Goal: Task Accomplishment & Management: Use online tool/utility

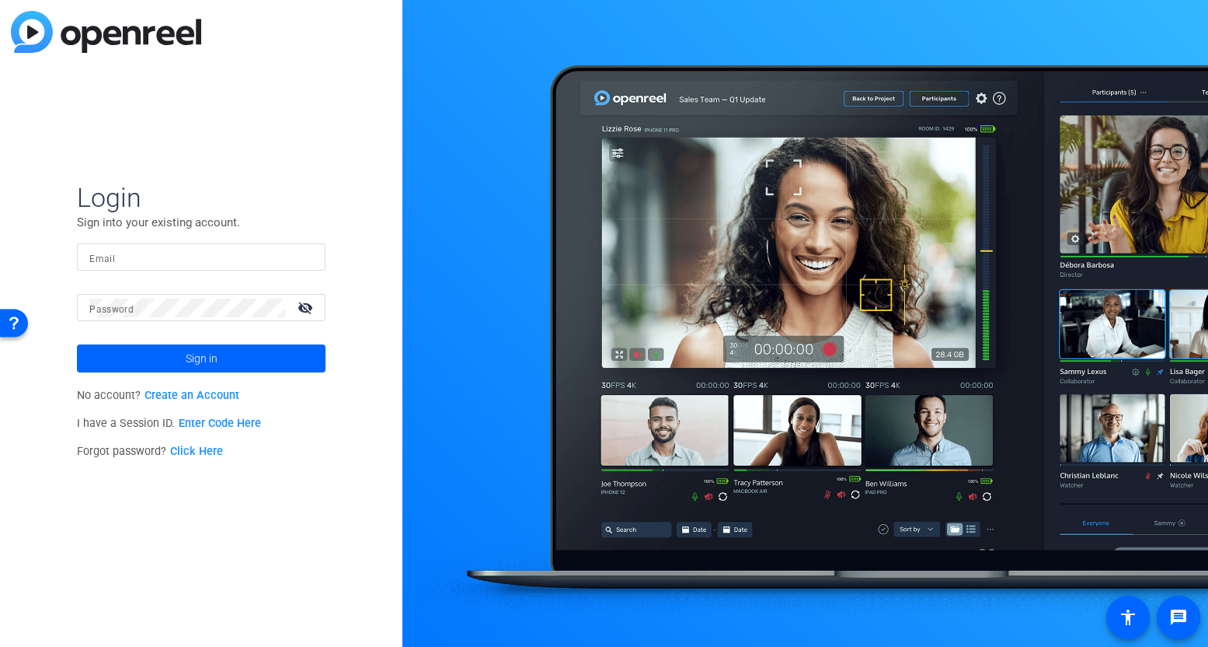
click at [247, 431] on p "I have a Session ID. Enter Code Here" at bounding box center [201, 424] width 249 height 28
click at [242, 427] on link "Enter Code Here" at bounding box center [220, 423] width 82 height 13
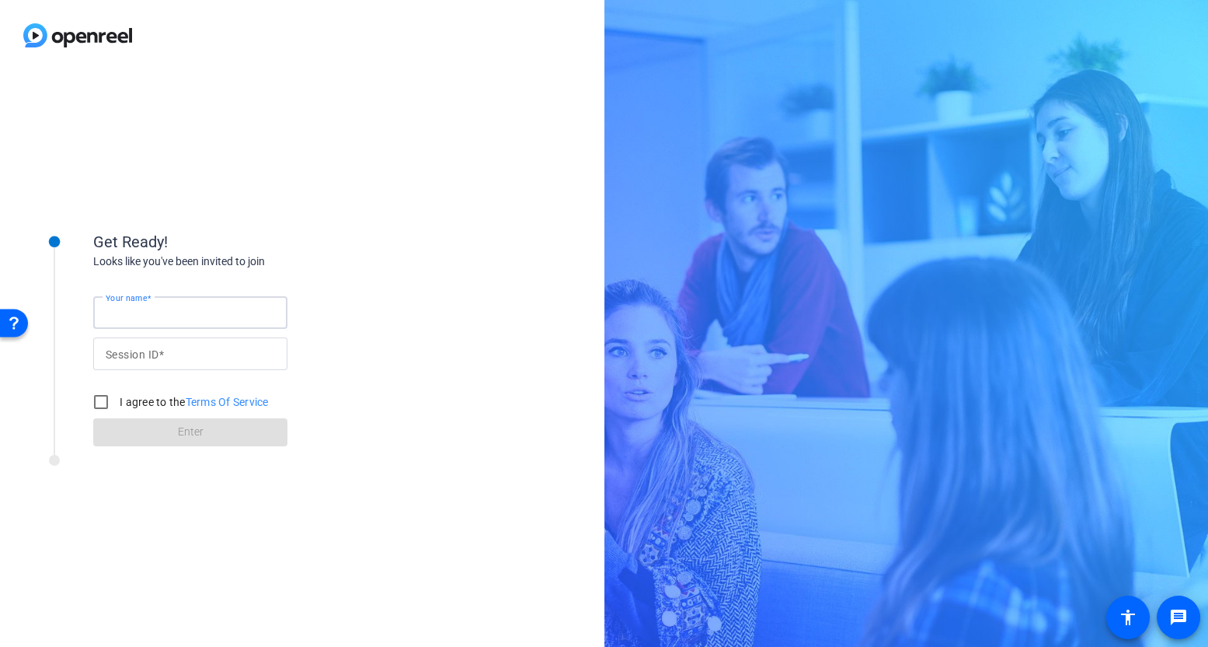
click at [246, 312] on input "Your name" at bounding box center [190, 312] width 169 height 19
type input "Corp Laptop"
click at [281, 353] on div "Session ID" at bounding box center [190, 353] width 194 height 33
click at [266, 347] on input "Session ID" at bounding box center [190, 353] width 169 height 19
type input "PRgV"
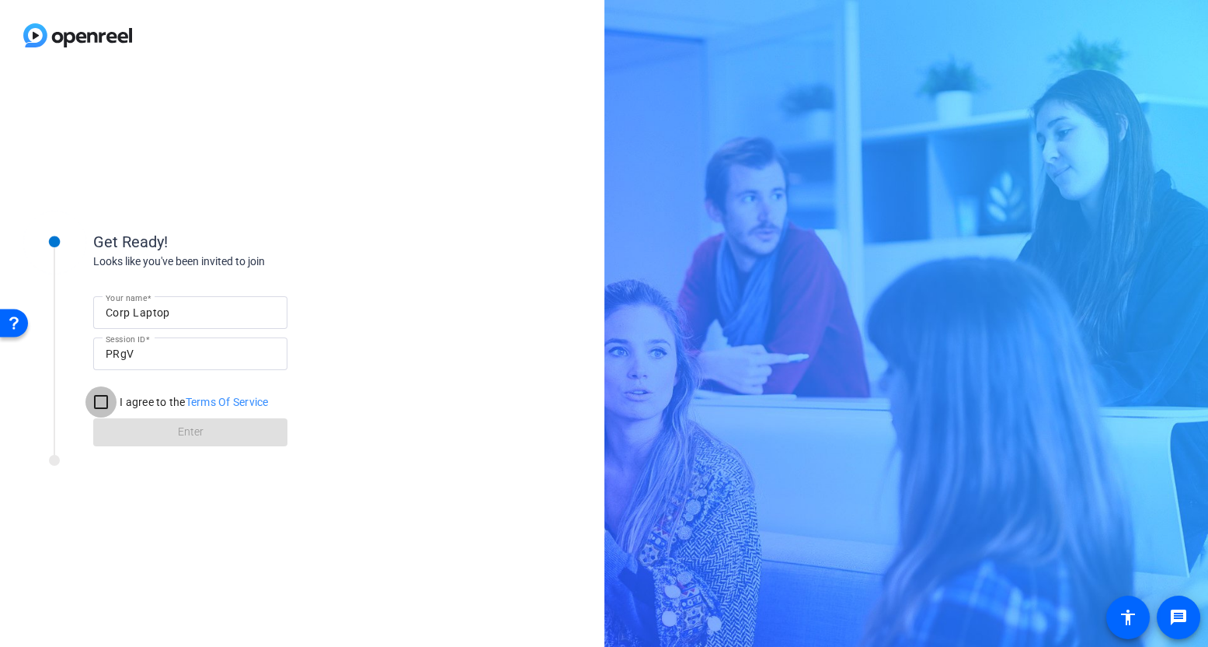
click at [99, 403] on input "I agree to the Terms Of Service" at bounding box center [100, 401] width 31 height 31
checkbox input "true"
click at [127, 420] on span at bounding box center [190, 431] width 194 height 37
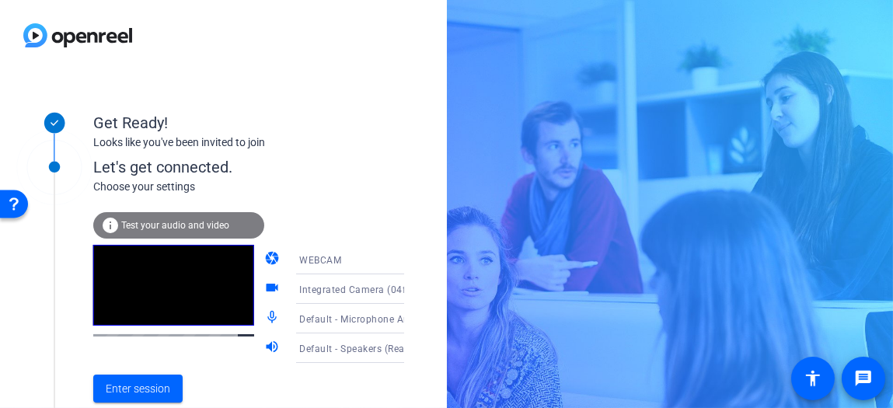
click at [326, 284] on span "Integrated Camera (04f2:b6d0)" at bounding box center [370, 289] width 142 height 12
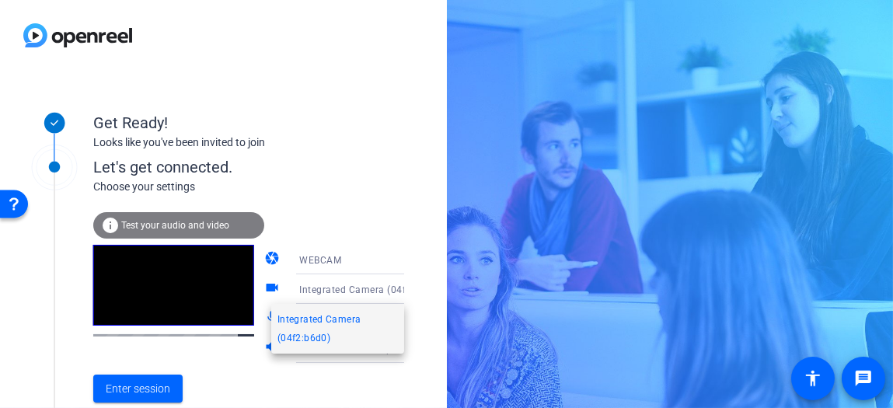
click at [326, 284] on div at bounding box center [446, 204] width 893 height 408
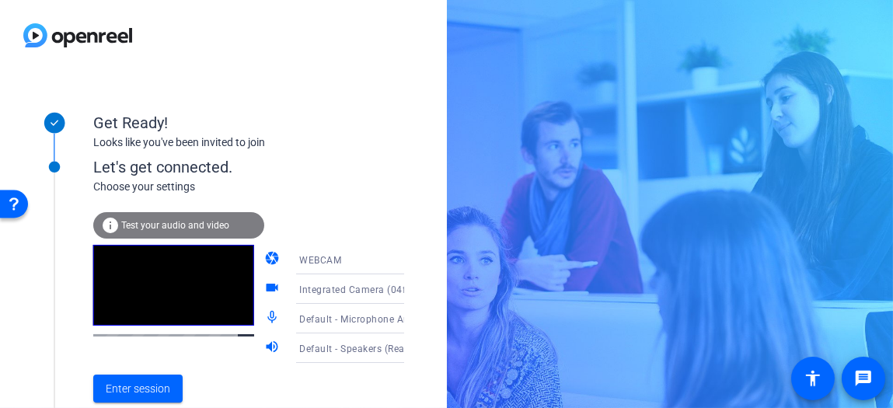
click at [410, 281] on icon at bounding box center [419, 289] width 19 height 19
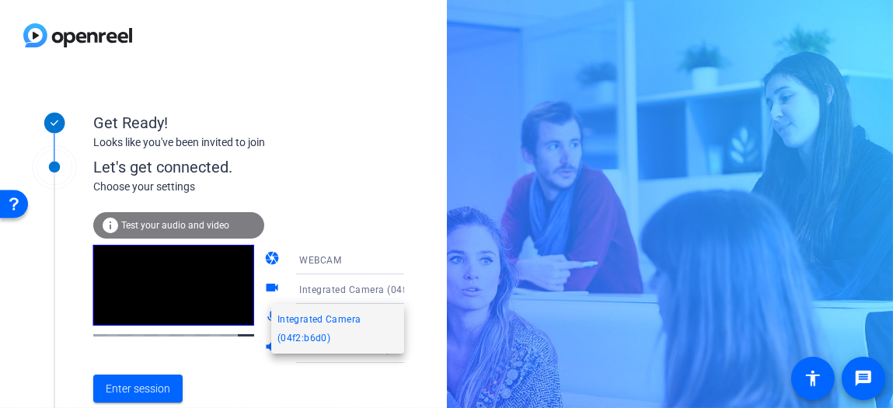
click at [378, 281] on div at bounding box center [446, 204] width 893 height 408
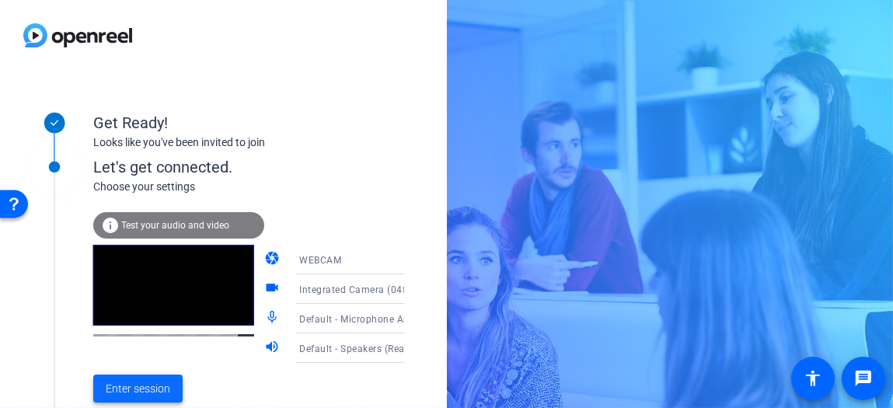
click at [158, 385] on span "Enter session" at bounding box center [138, 389] width 64 height 16
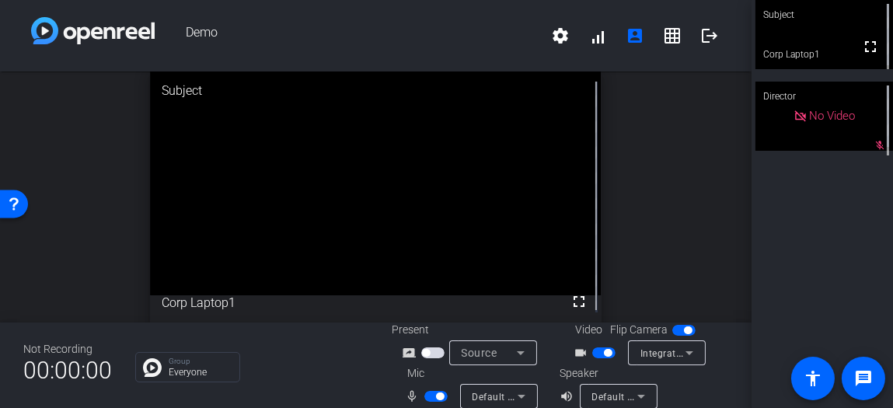
click at [680, 353] on icon at bounding box center [689, 352] width 19 height 19
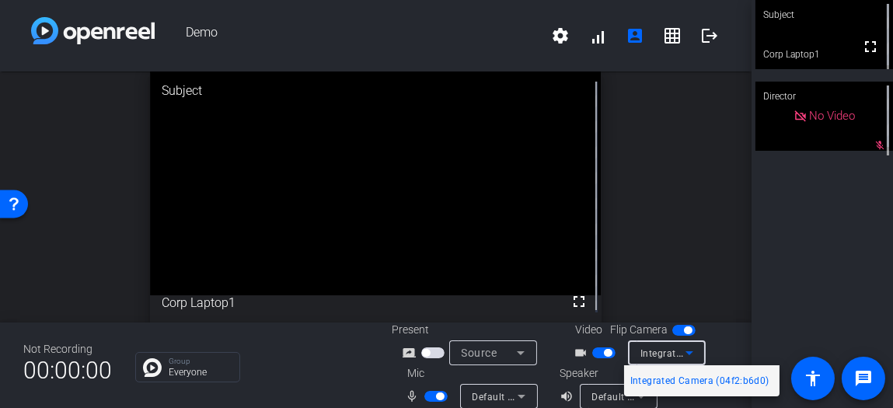
click at [675, 353] on div at bounding box center [446, 204] width 893 height 408
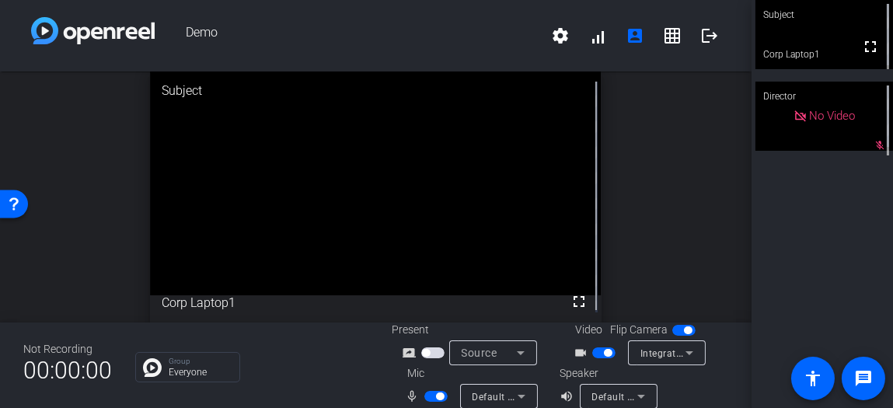
scroll to position [18, 0]
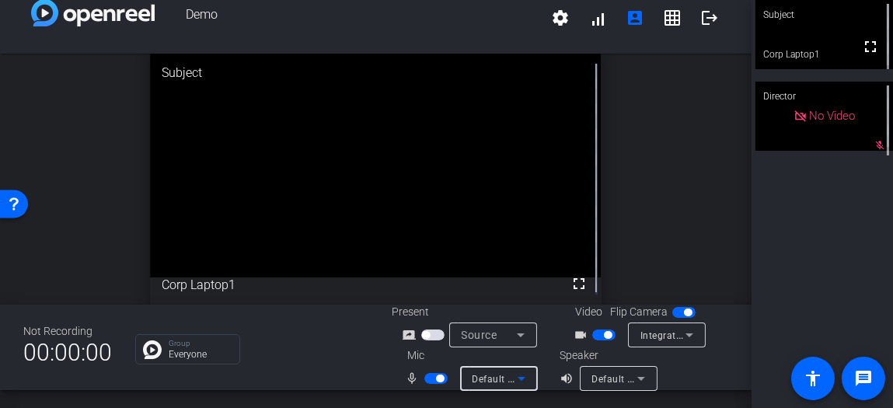
click at [516, 381] on icon at bounding box center [521, 378] width 19 height 19
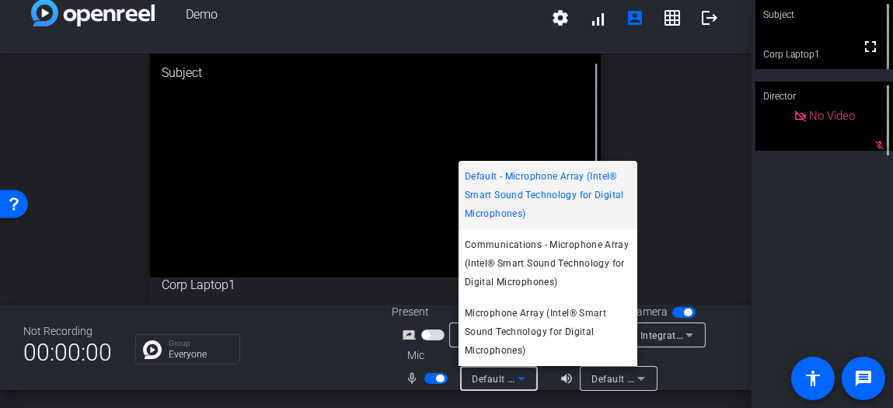
click at [681, 163] on div at bounding box center [446, 204] width 893 height 408
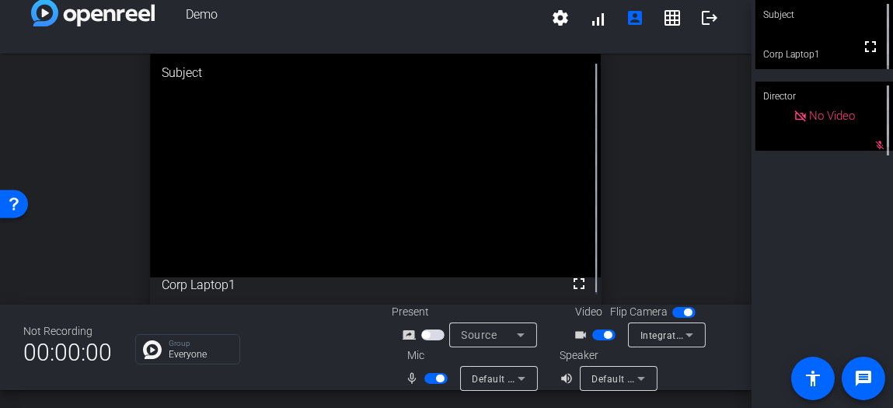
click at [681, 163] on div "open_in_new Subject fullscreen Corp Laptop1" at bounding box center [375, 179] width 751 height 251
click at [700, 9] on mat-icon "logout" at bounding box center [709, 18] width 19 height 19
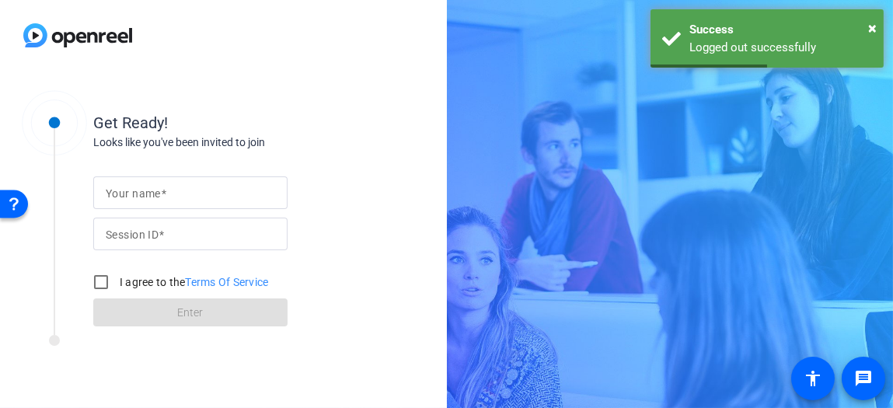
click at [267, 187] on input "Your name" at bounding box center [190, 192] width 169 height 19
type input "Corp Laptop"
click at [221, 244] on div at bounding box center [190, 234] width 169 height 33
click at [225, 239] on input "Session ID" at bounding box center [190, 234] width 169 height 19
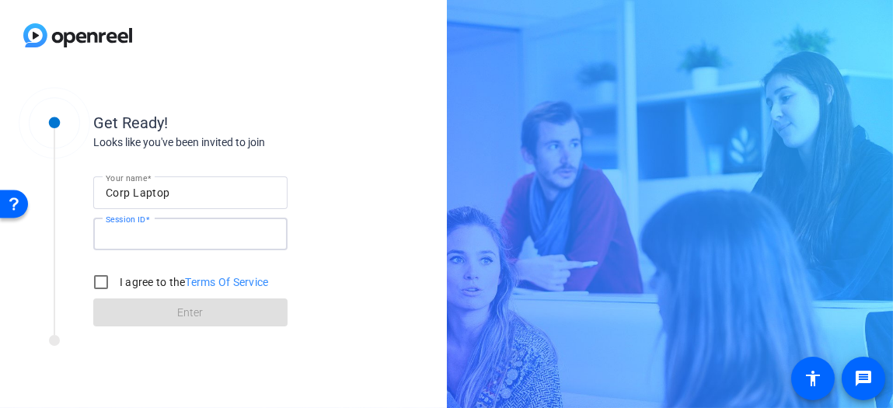
type input "PRgV"
click at [113, 279] on input "I agree to the Terms Of Service" at bounding box center [100, 282] width 31 height 31
checkbox input "true"
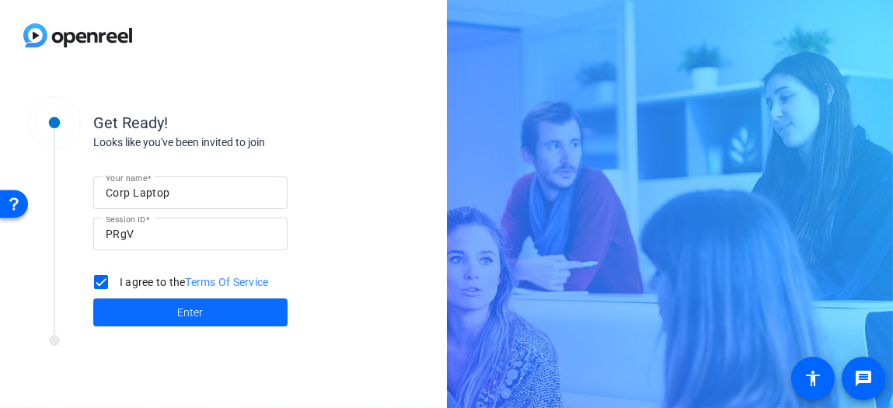
click at [127, 299] on span at bounding box center [190, 312] width 194 height 37
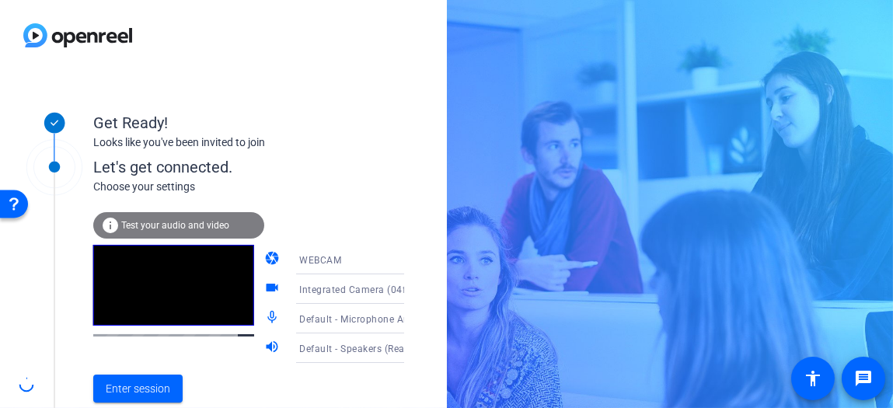
click at [410, 313] on icon at bounding box center [419, 318] width 19 height 19
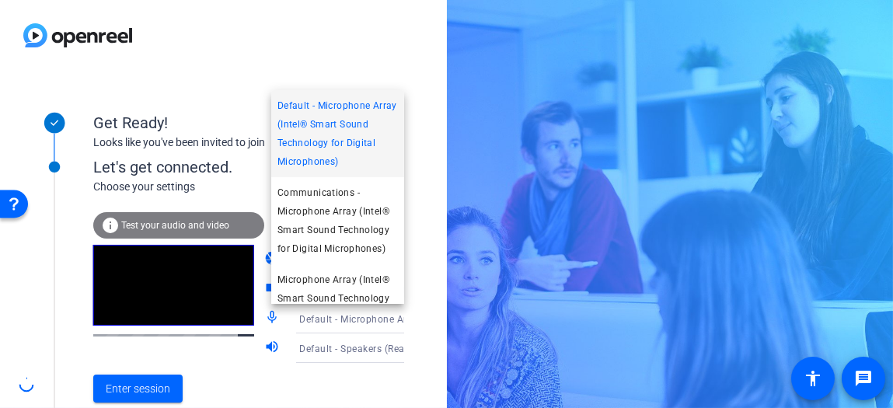
click at [379, 313] on div at bounding box center [446, 204] width 893 height 408
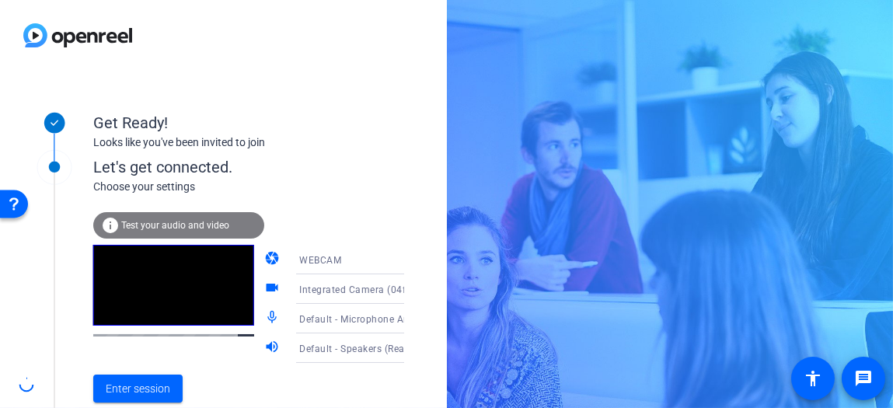
click at [385, 304] on div "Default - Microphone Array (Intel® Smart Sound Technology for Digital Microphon…" at bounding box center [361, 319] width 124 height 30
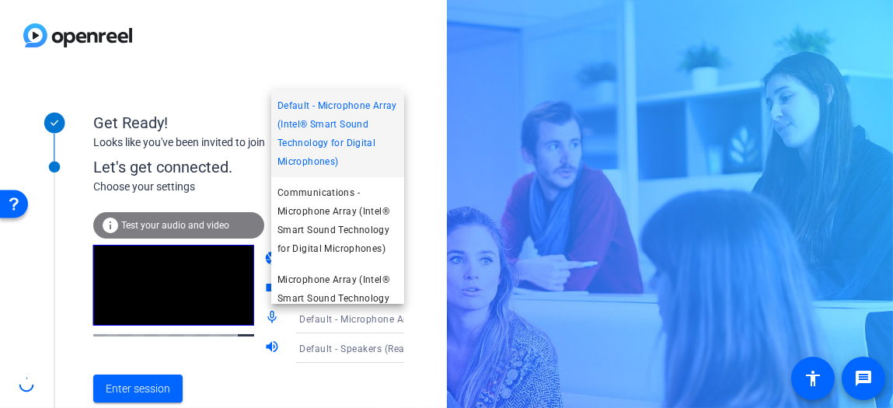
click at [419, 277] on div at bounding box center [446, 204] width 893 height 408
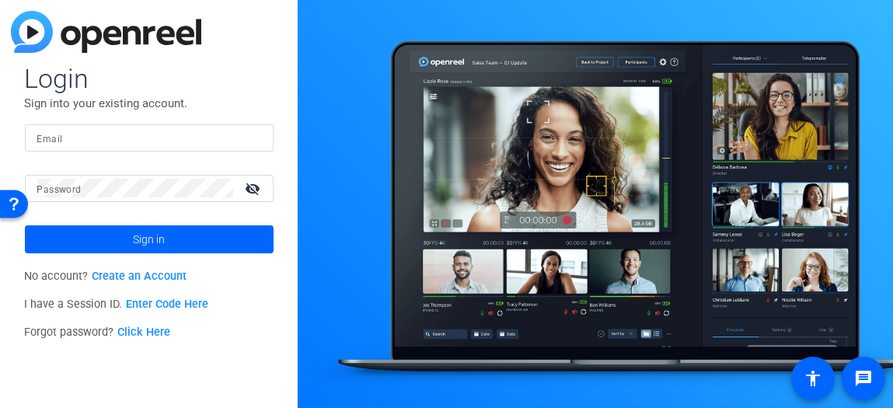
click at [209, 148] on div at bounding box center [149, 137] width 224 height 27
click at [172, 302] on link "Enter Code Here" at bounding box center [167, 304] width 82 height 13
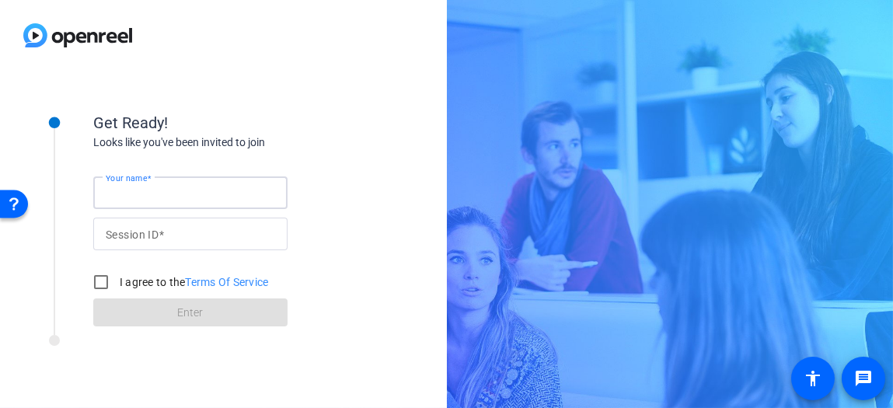
click at [223, 197] on input "Your name" at bounding box center [190, 192] width 169 height 19
type input "Corp Laptop"
click at [220, 240] on input "Session ID" at bounding box center [190, 234] width 169 height 19
type input "PRgV"
click at [183, 288] on label "I agree to the Terms Of Service" at bounding box center [193, 282] width 152 height 16
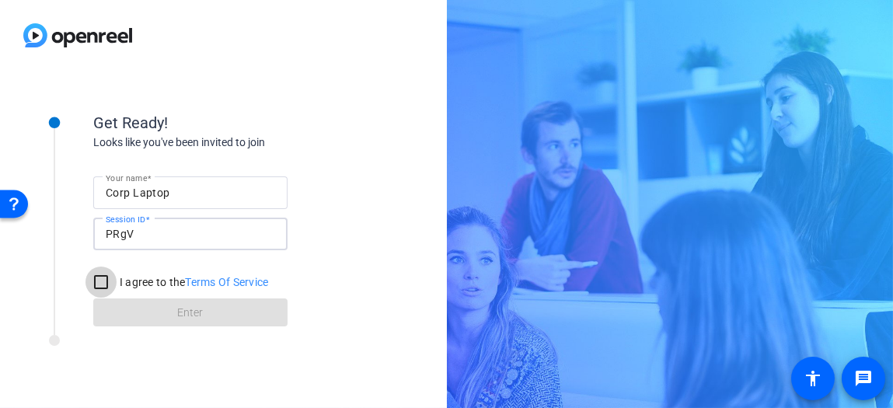
click at [117, 288] on input "I agree to the Terms Of Service" at bounding box center [100, 282] width 31 height 31
checkbox input "true"
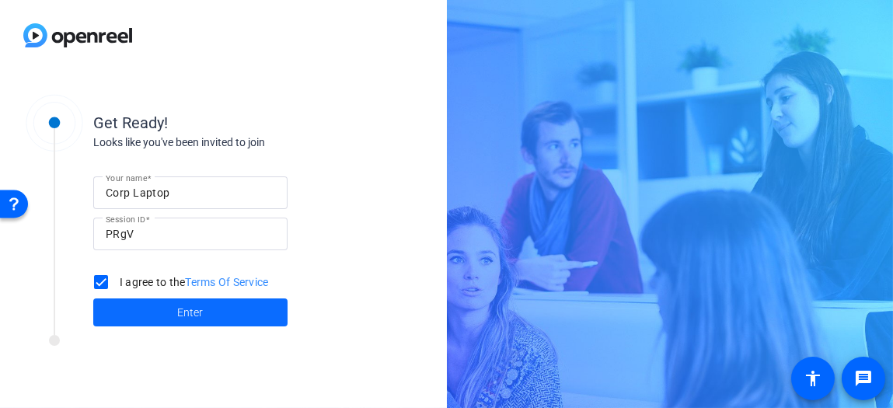
click at [183, 305] on span "Enter" at bounding box center [191, 313] width 26 height 16
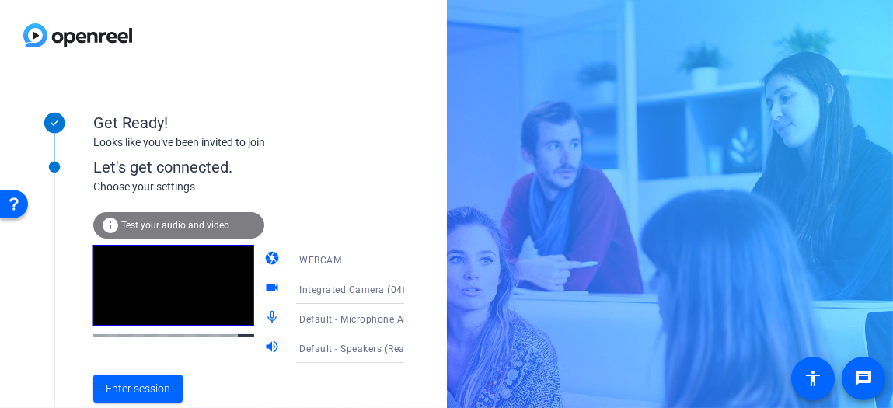
click at [410, 322] on icon at bounding box center [419, 318] width 19 height 19
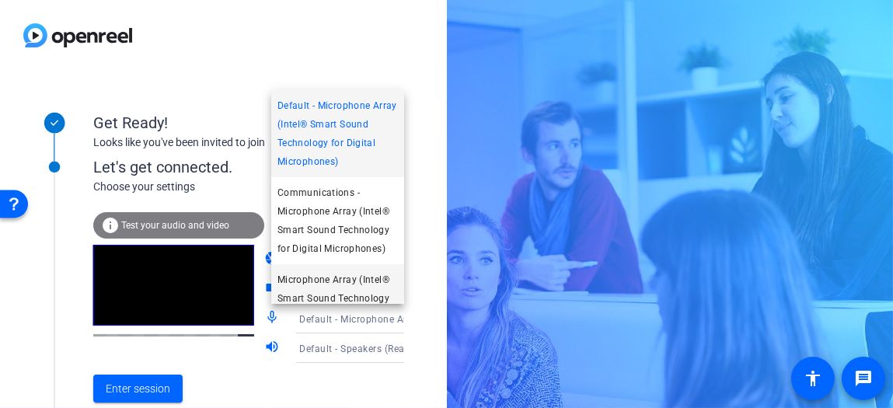
scroll to position [28, 0]
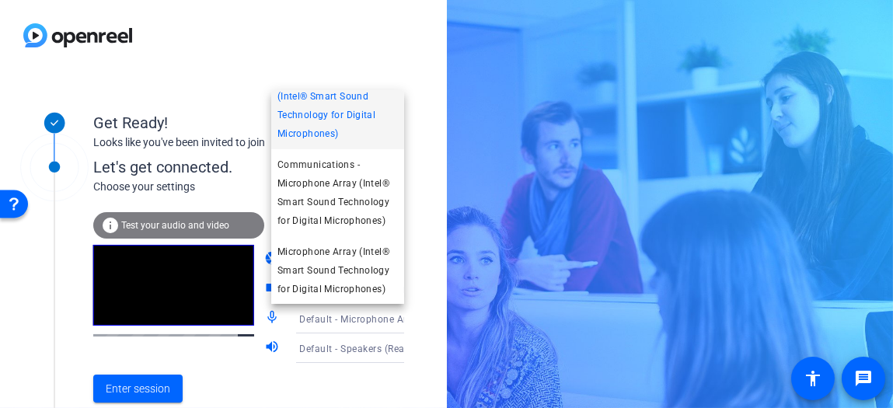
click at [420, 273] on div at bounding box center [446, 204] width 893 height 408
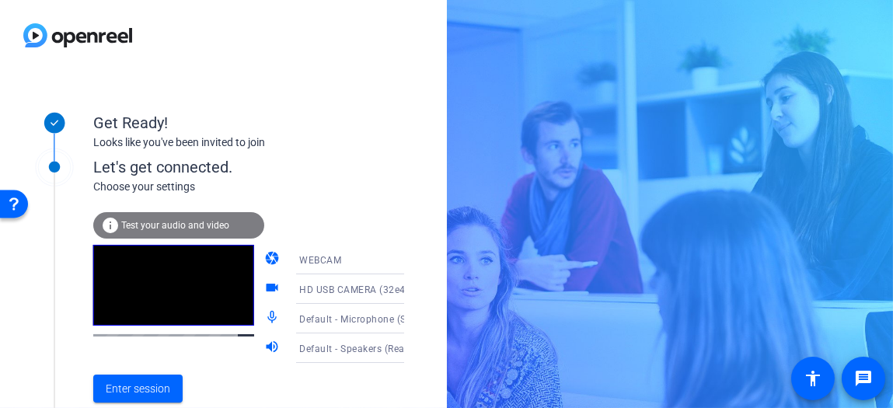
click at [416, 317] on icon at bounding box center [420, 319] width 8 height 4
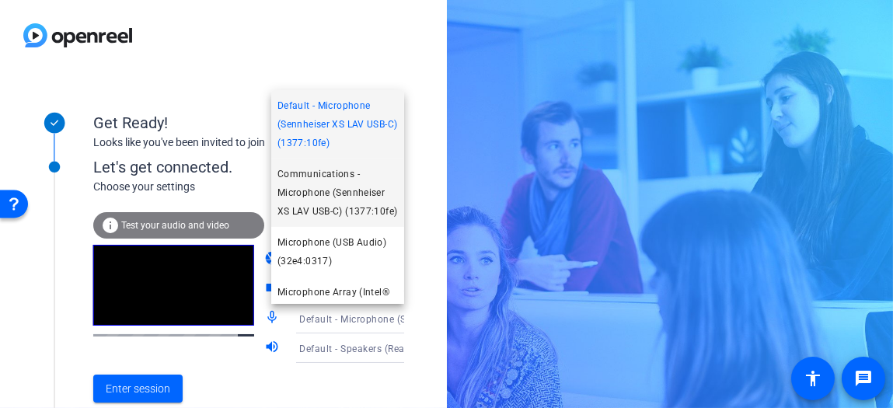
click at [383, 218] on span "Communications - Microphone (Sennheiser XS LAV USB-C) (1377:10fe)" at bounding box center [337, 193] width 120 height 56
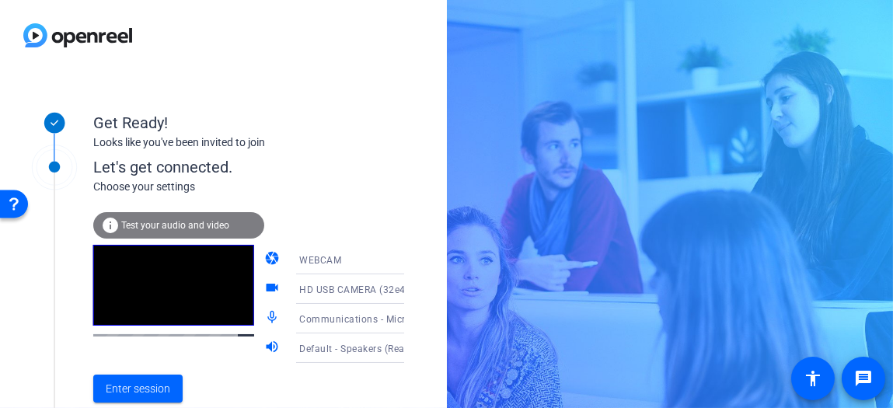
click at [214, 231] on div "info Test your audio and video" at bounding box center [178, 225] width 171 height 26
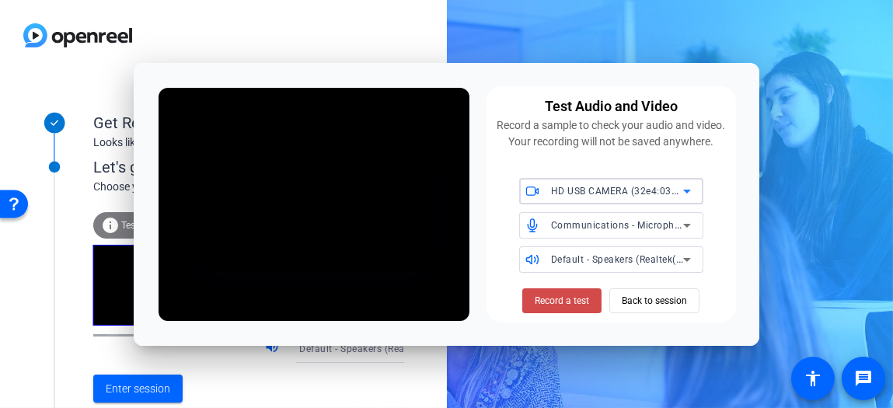
click at [531, 295] on span at bounding box center [561, 300] width 79 height 37
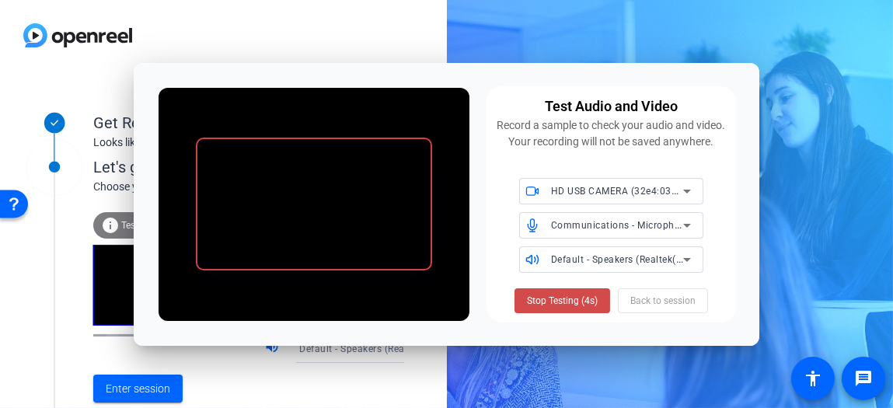
click at [544, 305] on span "Stop Testing (4s)" at bounding box center [562, 301] width 71 height 14
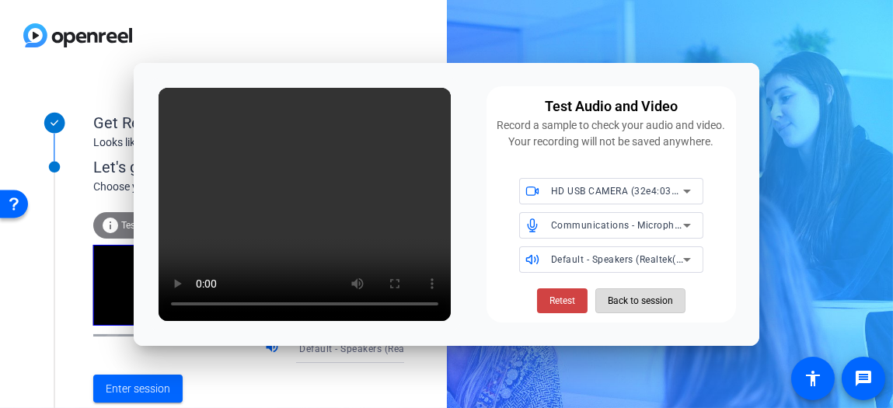
click at [634, 298] on span "Back to session" at bounding box center [640, 301] width 65 height 30
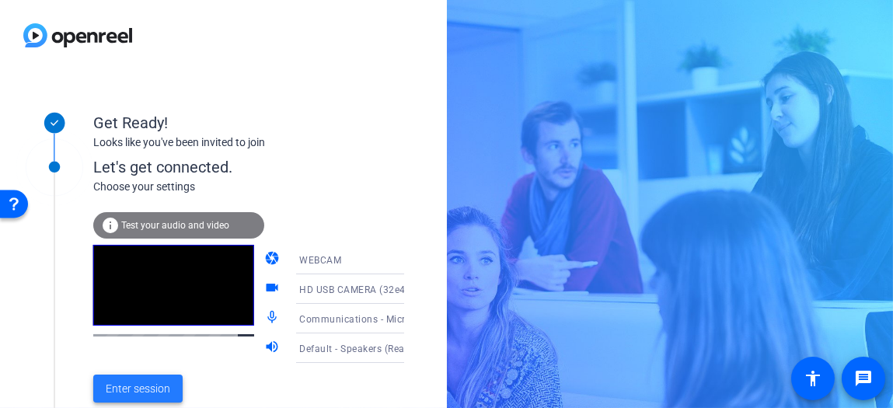
click at [177, 396] on span at bounding box center [137, 388] width 89 height 37
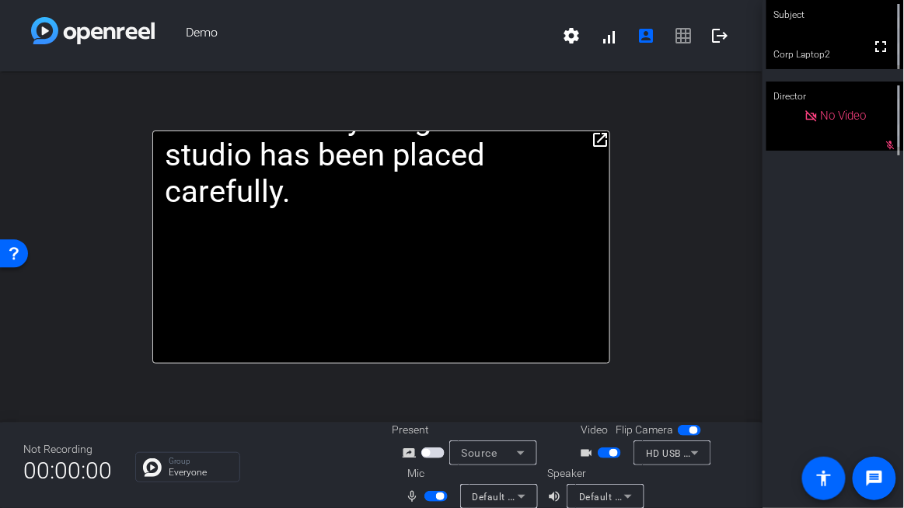
click at [591, 140] on mat-icon "open_in_new" at bounding box center [600, 140] width 19 height 19
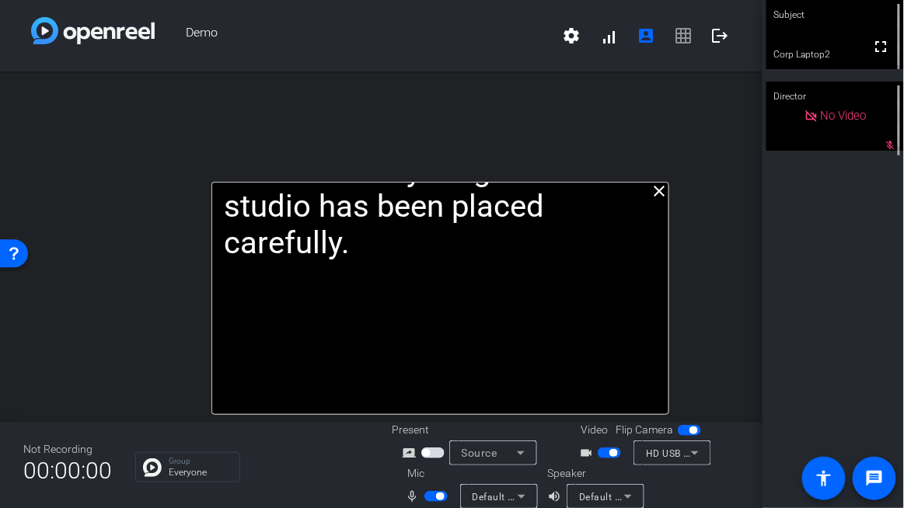
drag, startPoint x: 499, startPoint y: 85, endPoint x: 557, endPoint y: 183, distance: 114.6
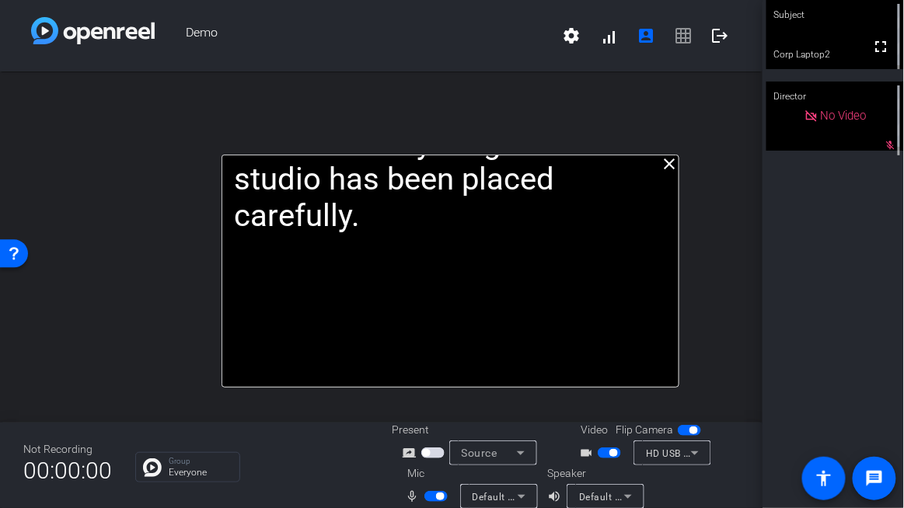
drag, startPoint x: 531, startPoint y: 124, endPoint x: 541, endPoint y: 196, distance: 72.2
click at [344, 58] on div "Demo settings signal_cellular_alt account_box grid_on logout" at bounding box center [381, 35] width 762 height 71
drag, startPoint x: 336, startPoint y: 51, endPoint x: 332, endPoint y: 37, distance: 14.7
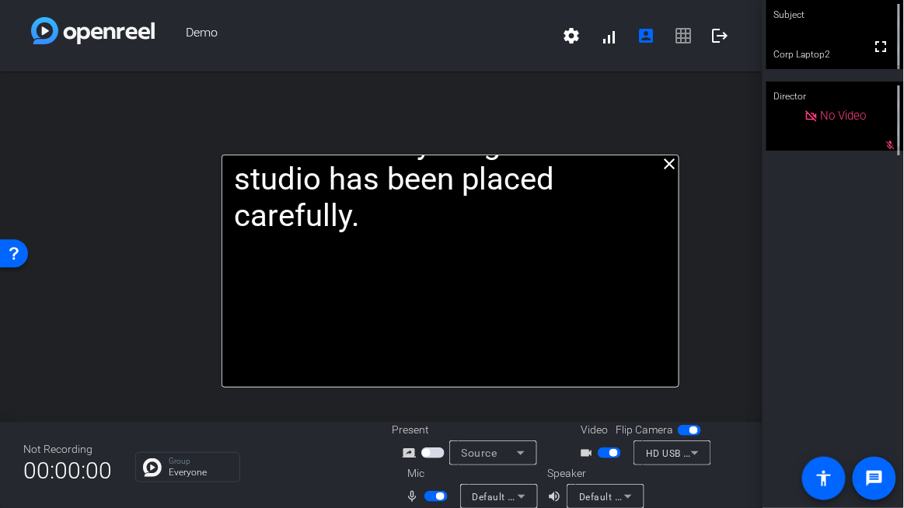
drag, startPoint x: 332, startPoint y: 37, endPoint x: 538, endPoint y: 116, distance: 220.7
drag, startPoint x: 538, startPoint y: 116, endPoint x: 505, endPoint y: 83, distance: 46.2
click at [505, 83] on div "close Those are the broad strokes. Now, here’s a couple best practices: -Make y…" at bounding box center [381, 246] width 762 height 351
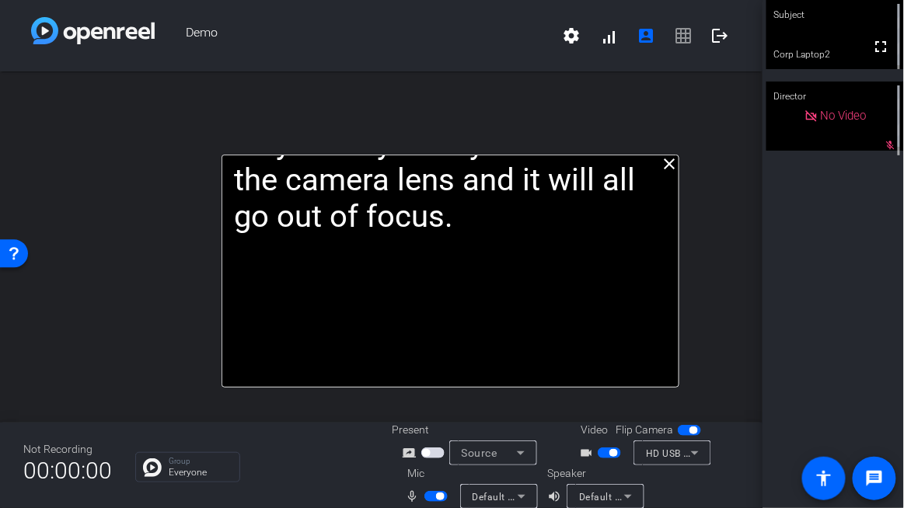
click at [493, 68] on div "Demo settings signal_cellular_alt account_box grid_on logout" at bounding box center [381, 35] width 762 height 71
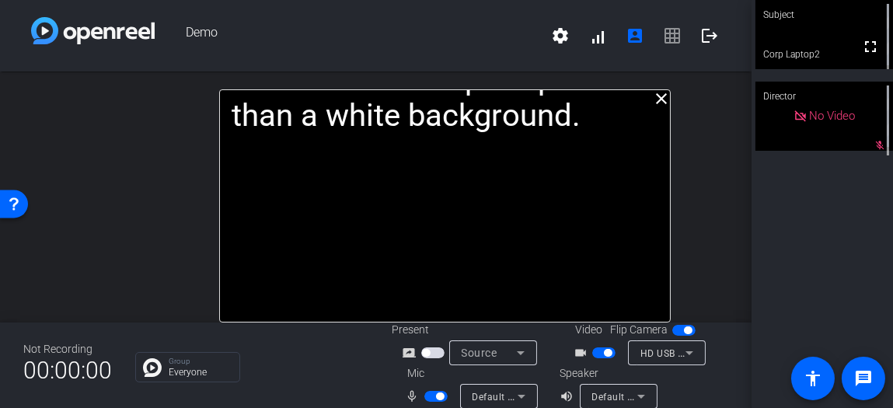
click at [436, 396] on span "button" at bounding box center [440, 396] width 8 height 8
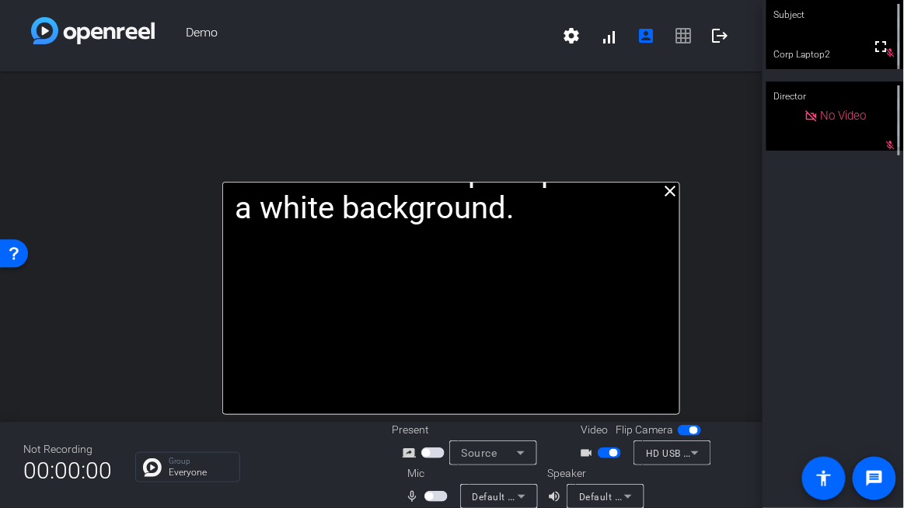
drag, startPoint x: 578, startPoint y: 99, endPoint x: 579, endPoint y: 192, distance: 92.5
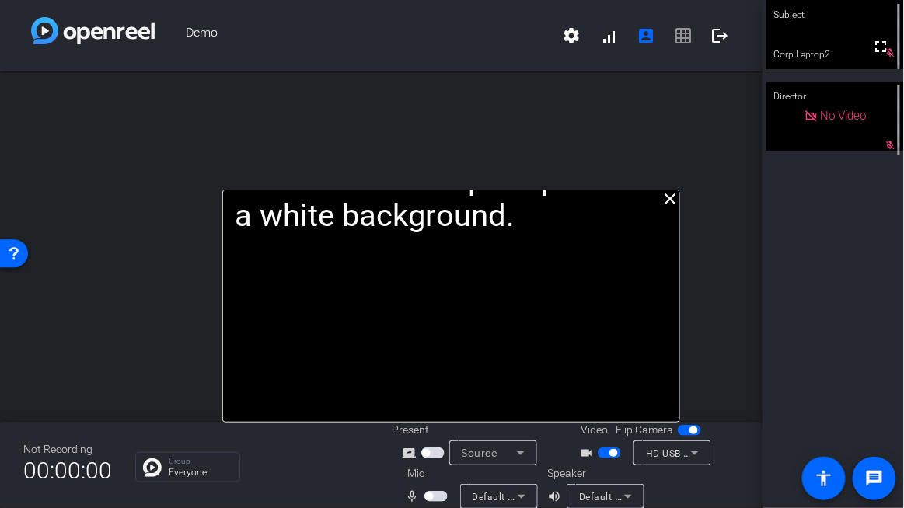
drag, startPoint x: 579, startPoint y: 192, endPoint x: 579, endPoint y: 204, distance: 11.7
